Goal: Information Seeking & Learning: Learn about a topic

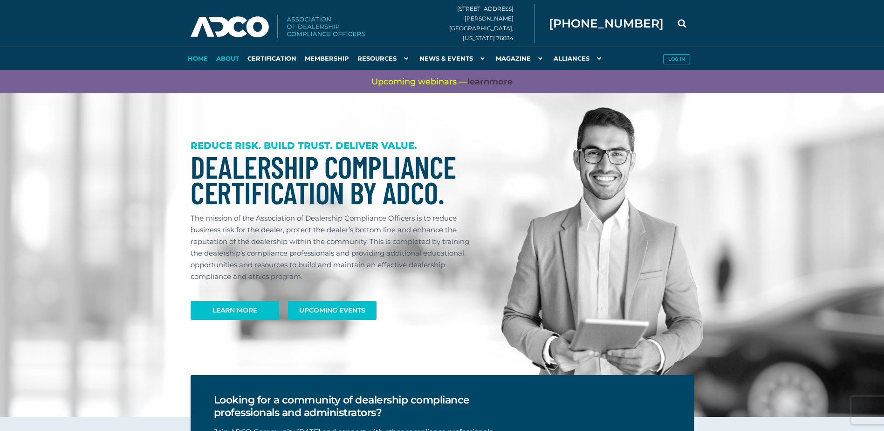
click at [226, 57] on link "About" at bounding box center [227, 58] width 31 height 23
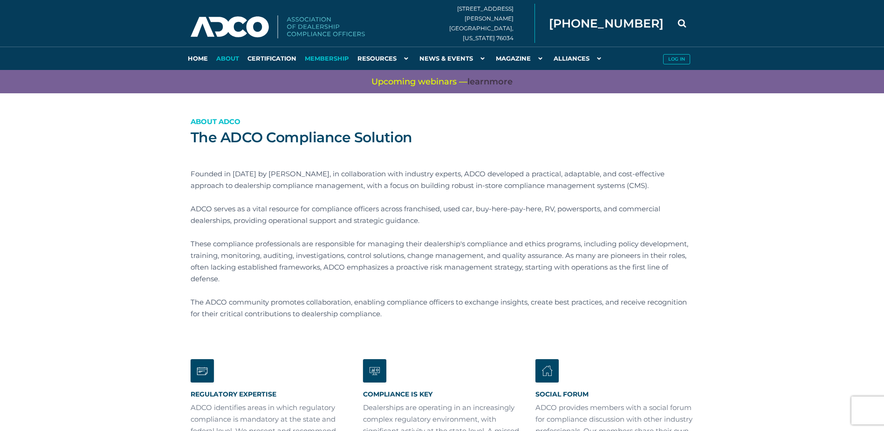
click at [339, 58] on link "Membership" at bounding box center [327, 58] width 53 height 23
